Goal: Task Accomplishment & Management: Manage account settings

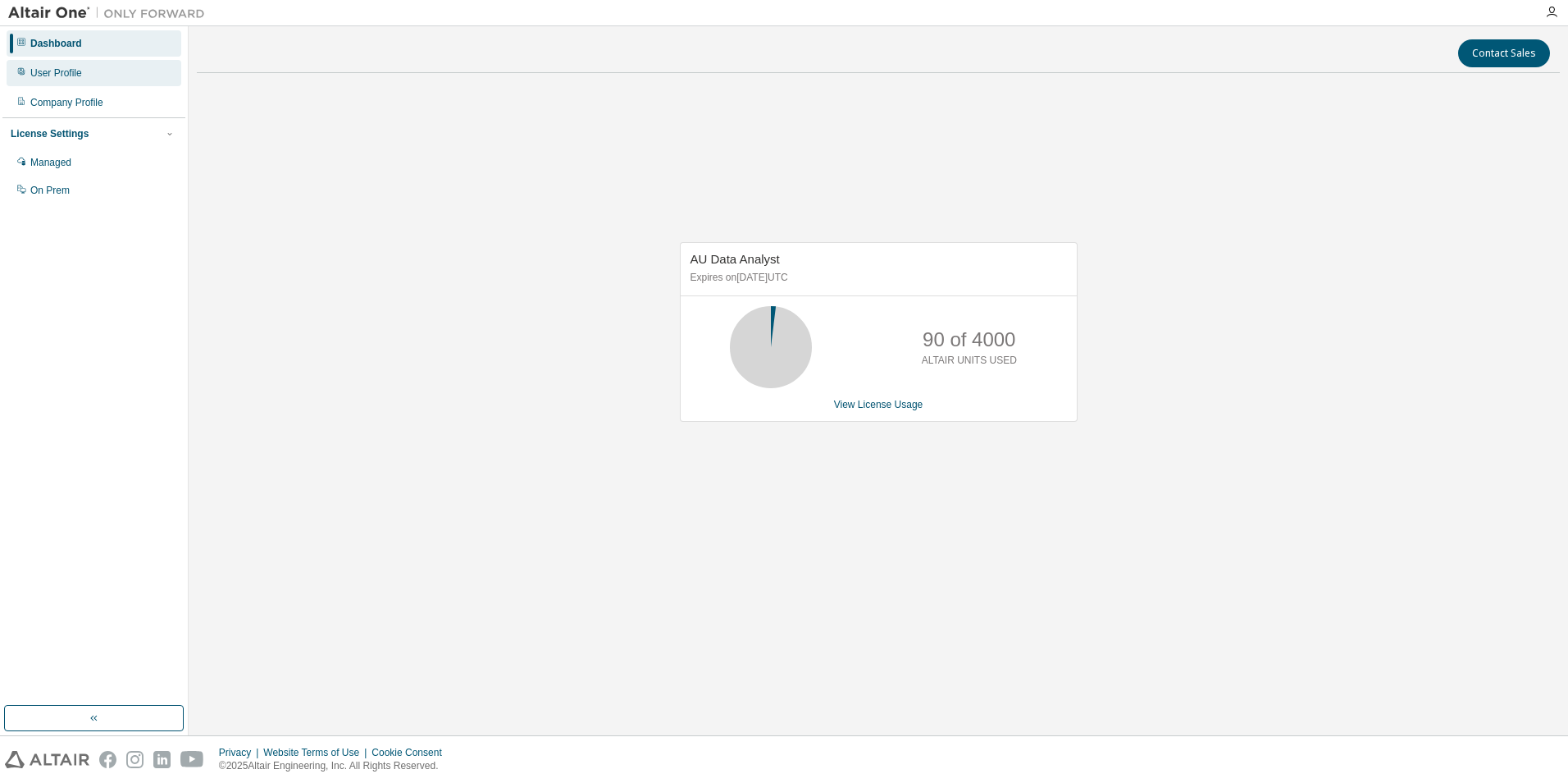
click at [82, 78] on div "User Profile" at bounding box center [94, 73] width 175 height 27
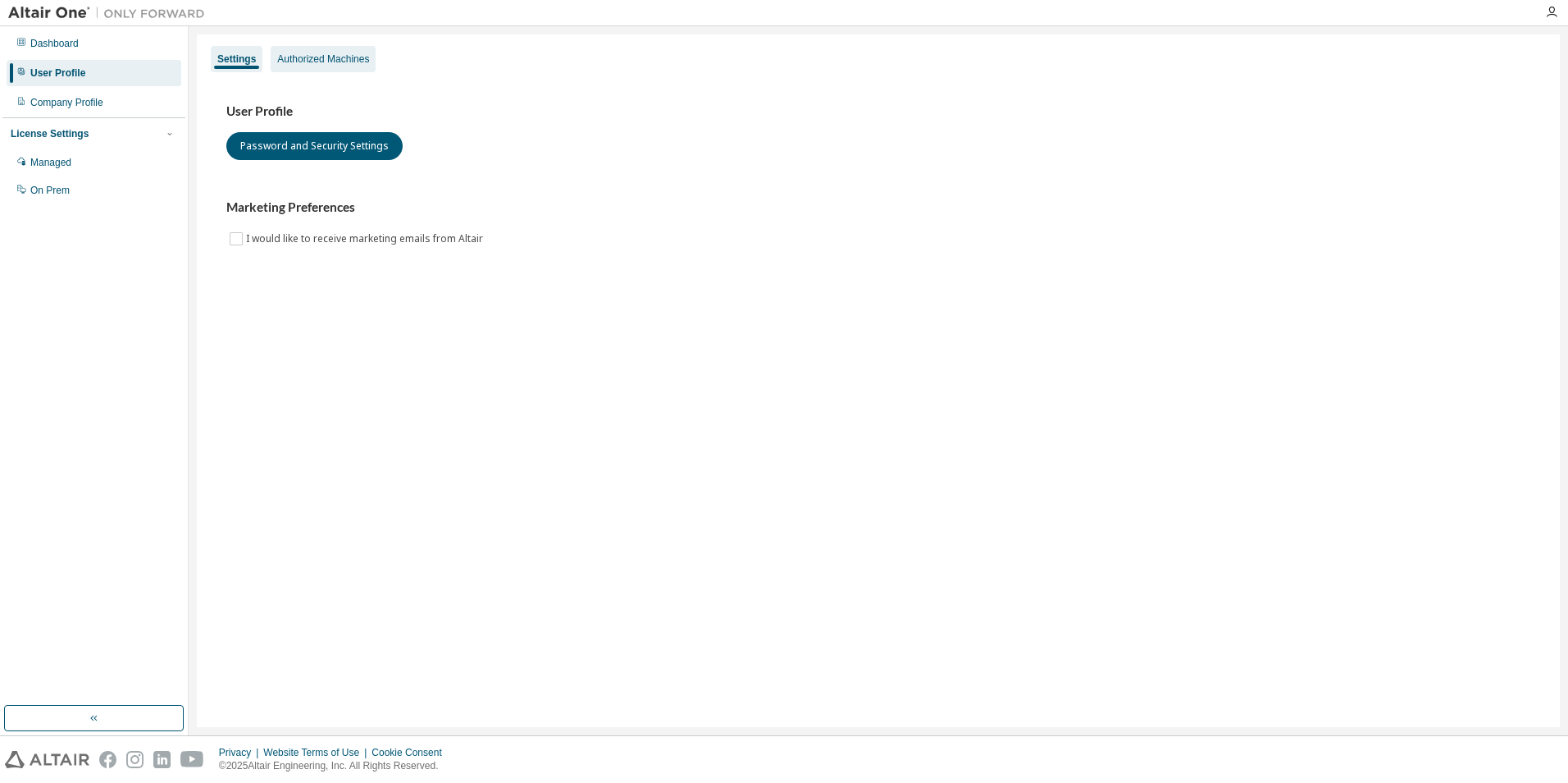
click at [313, 62] on div "Authorized Machines" at bounding box center [323, 59] width 92 height 13
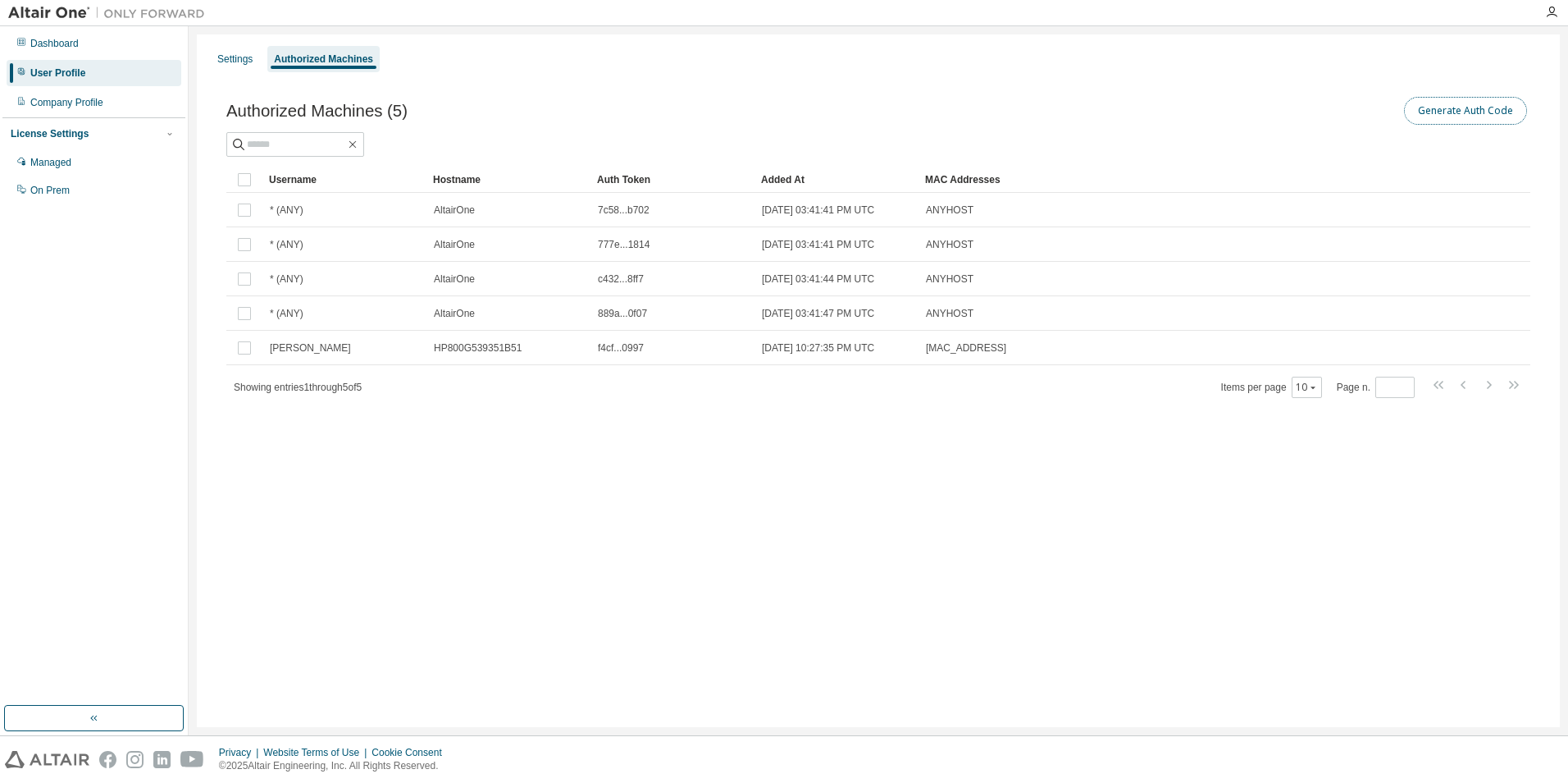
click at [1430, 114] on button "Generate Auth Code" at bounding box center [1465, 111] width 123 height 28
